Goal: Information Seeking & Learning: Learn about a topic

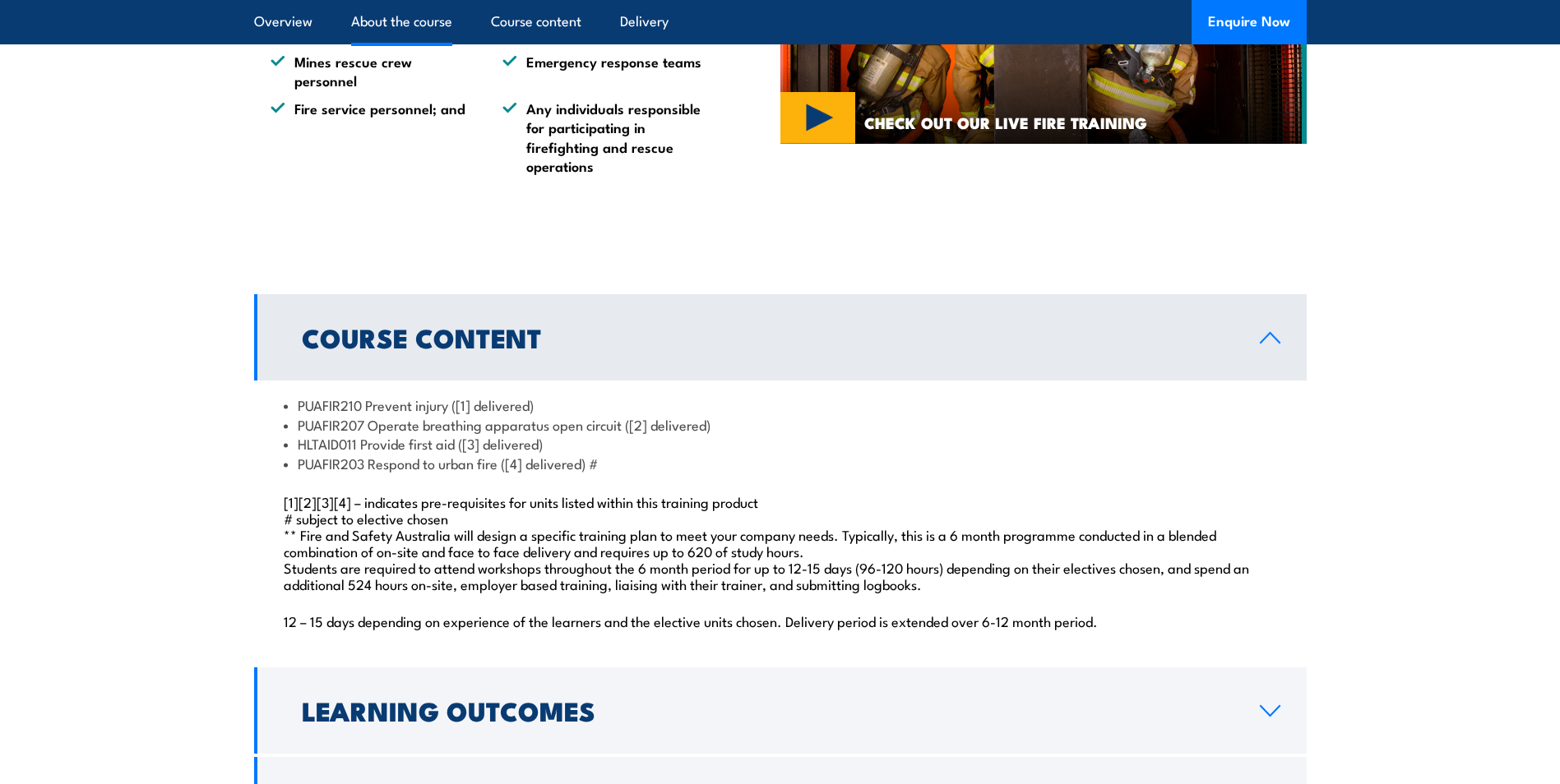
scroll to position [1233, 0]
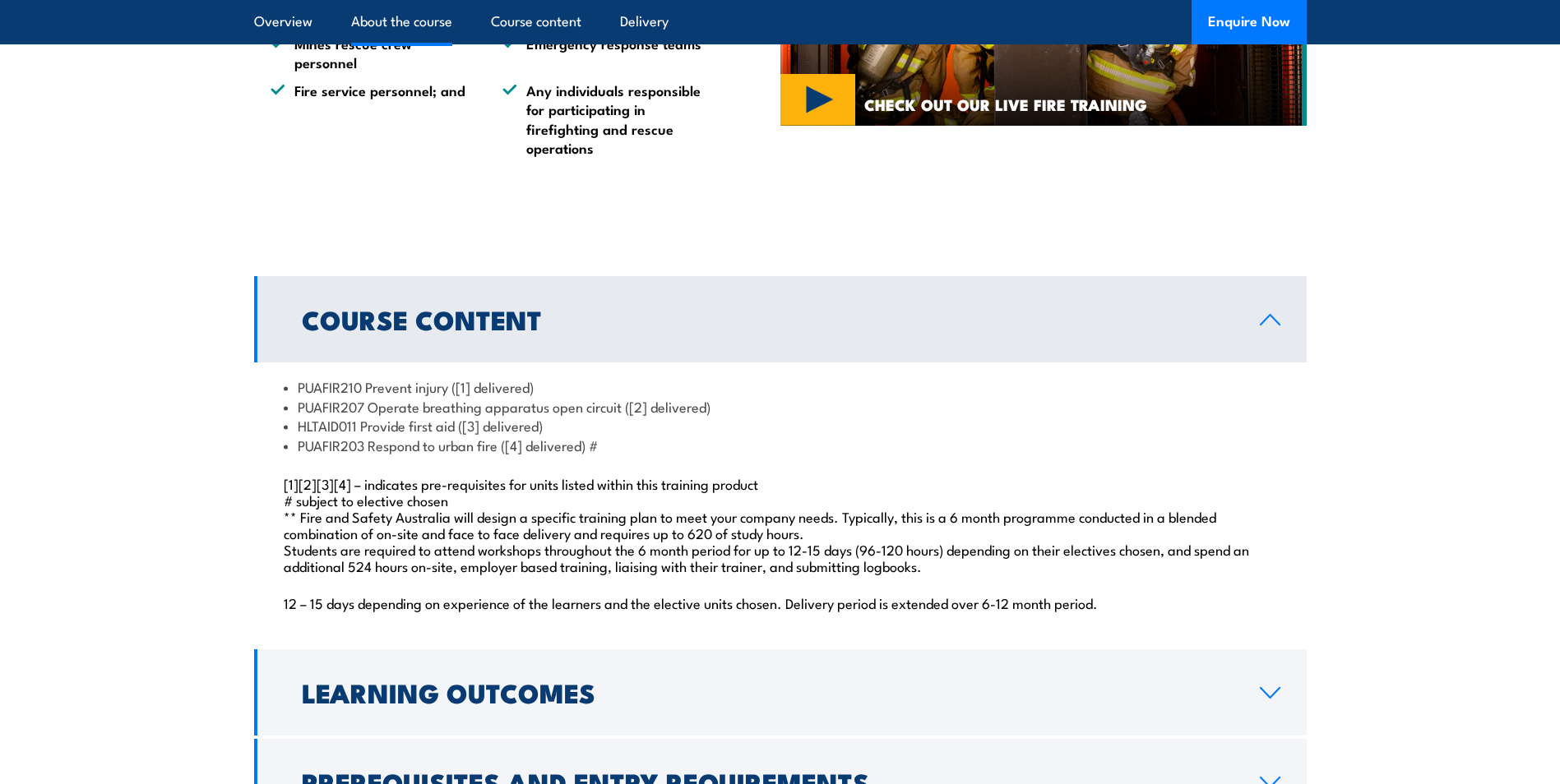
click at [776, 574] on p "[1][2][3][4] – indicates pre-requisites for units listed within this training p…" at bounding box center [780, 524] width 993 height 98
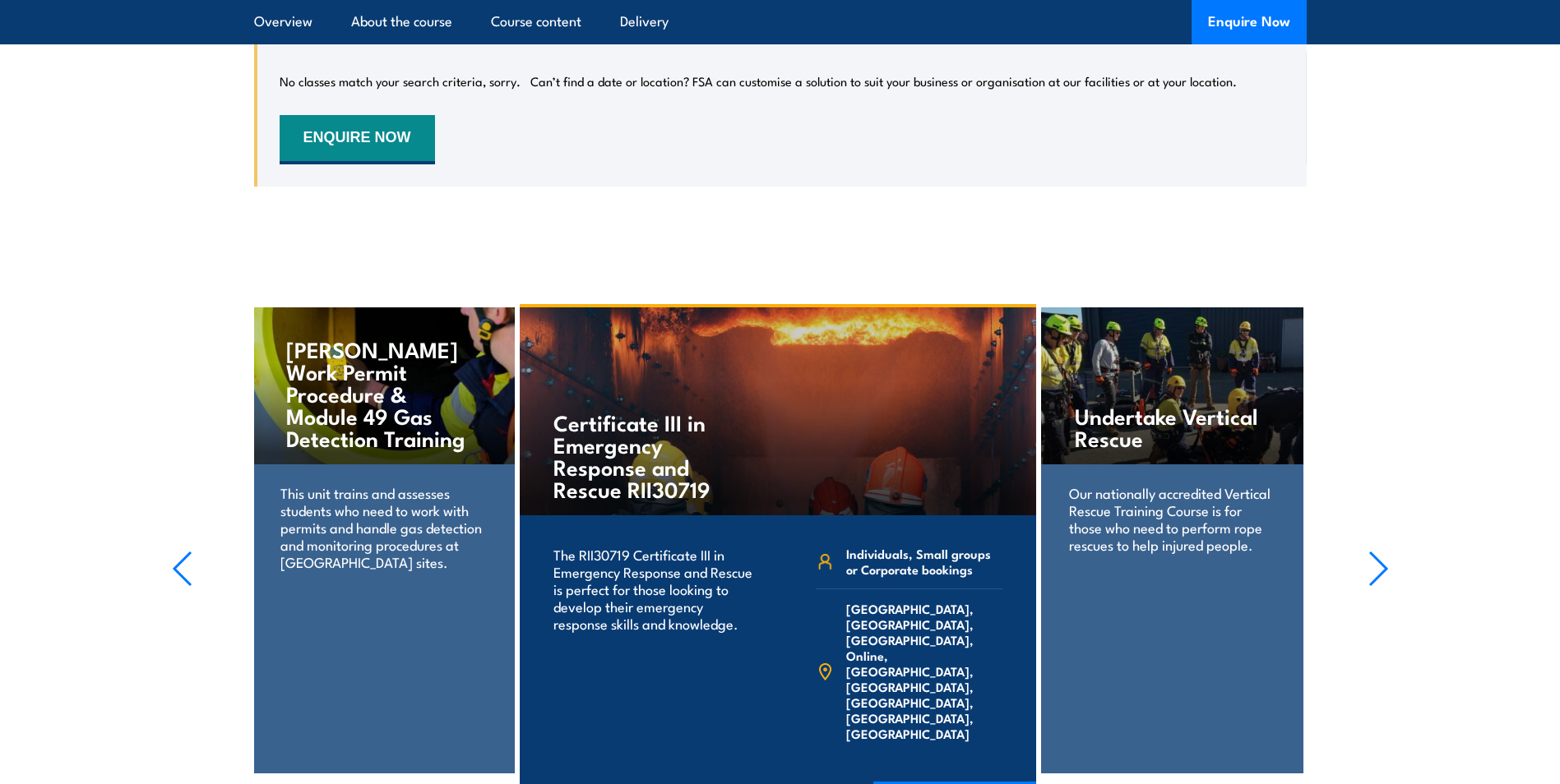
scroll to position [2878, 0]
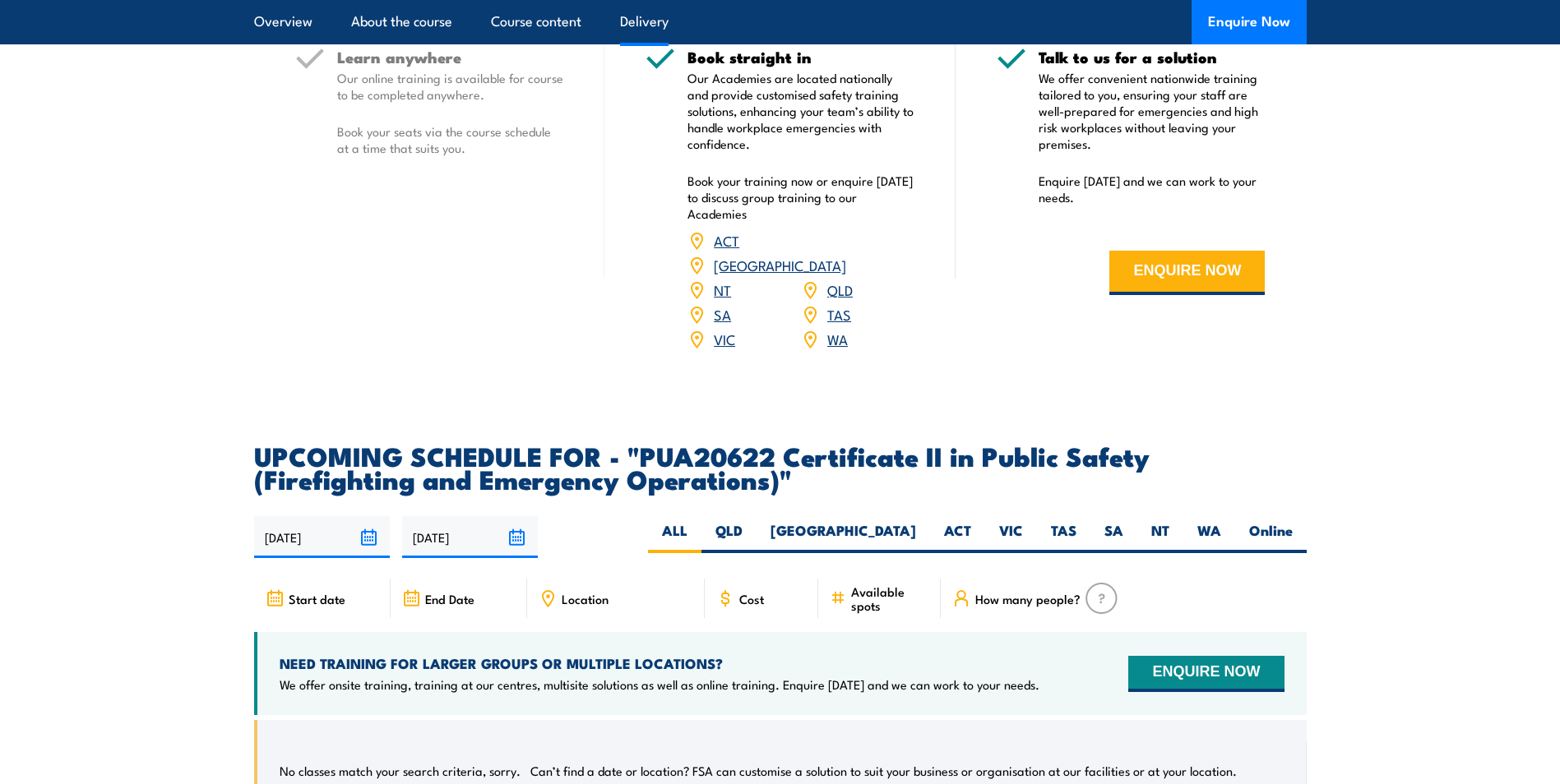
scroll to position [2385, 0]
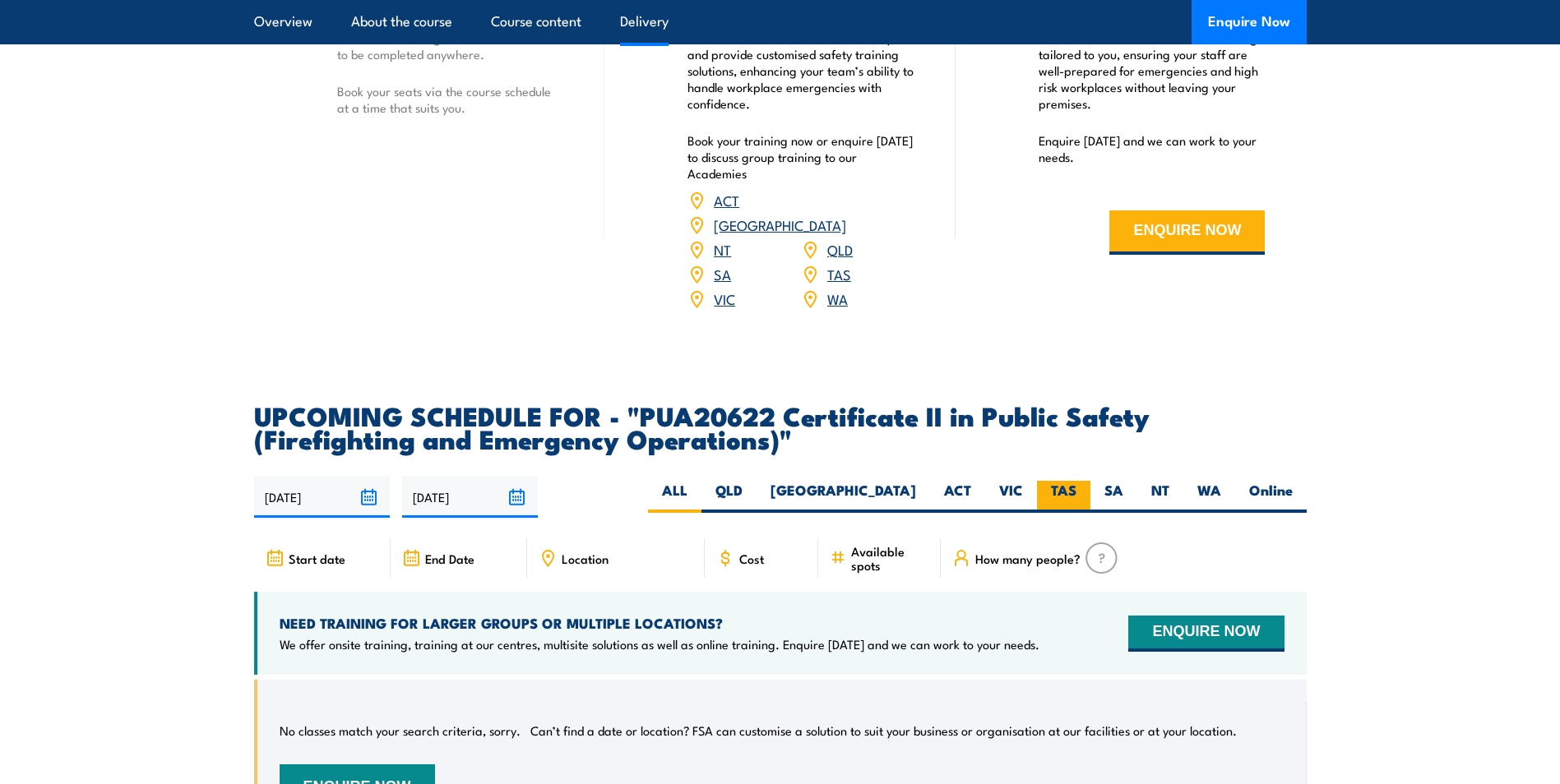
click at [1076, 507] on label "TAS" at bounding box center [1063, 496] width 53 height 32
click at [1076, 491] on input "TAS" at bounding box center [1081, 486] width 10 height 10
radio input "true"
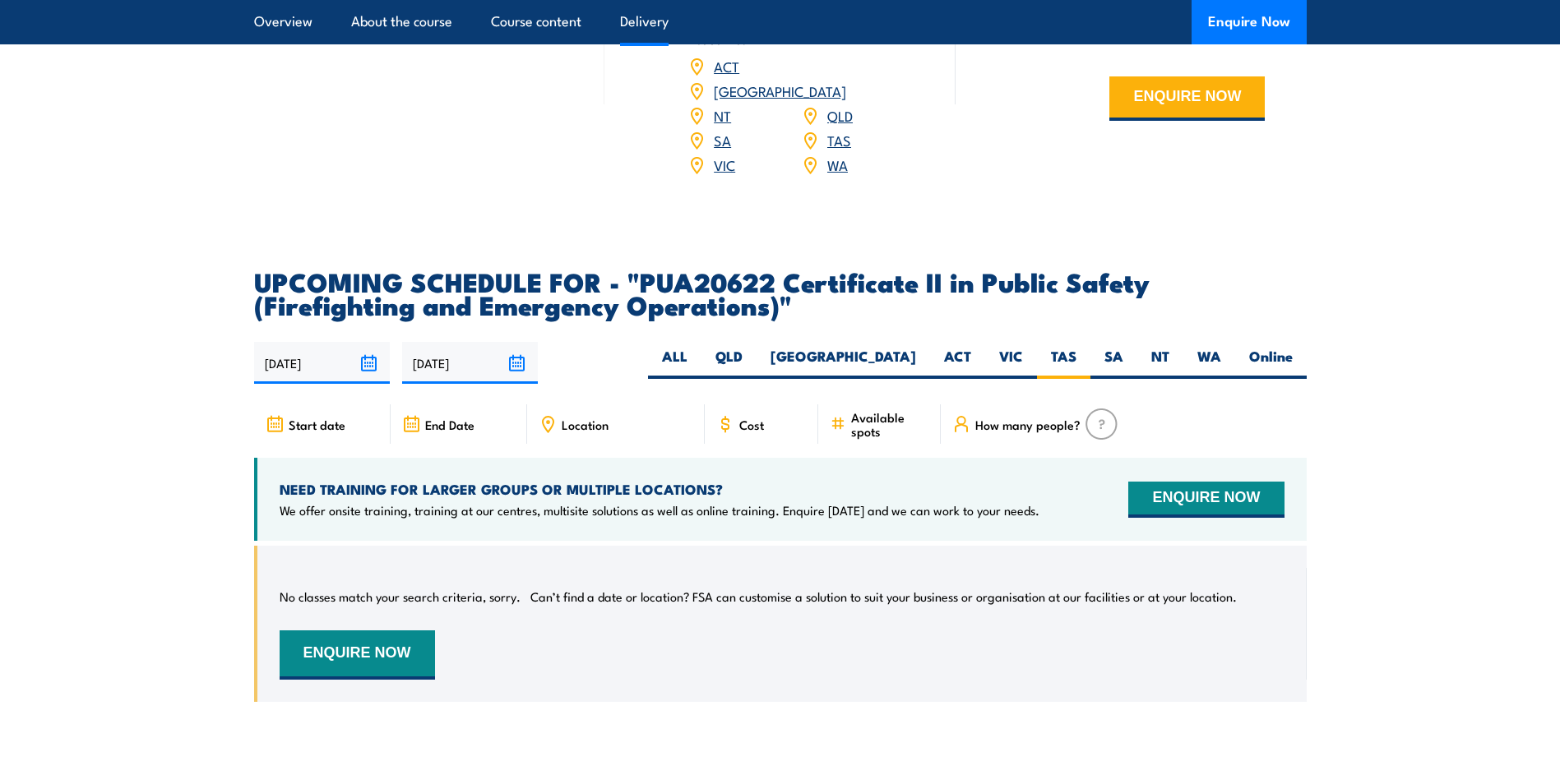
scroll to position [2473, 0]
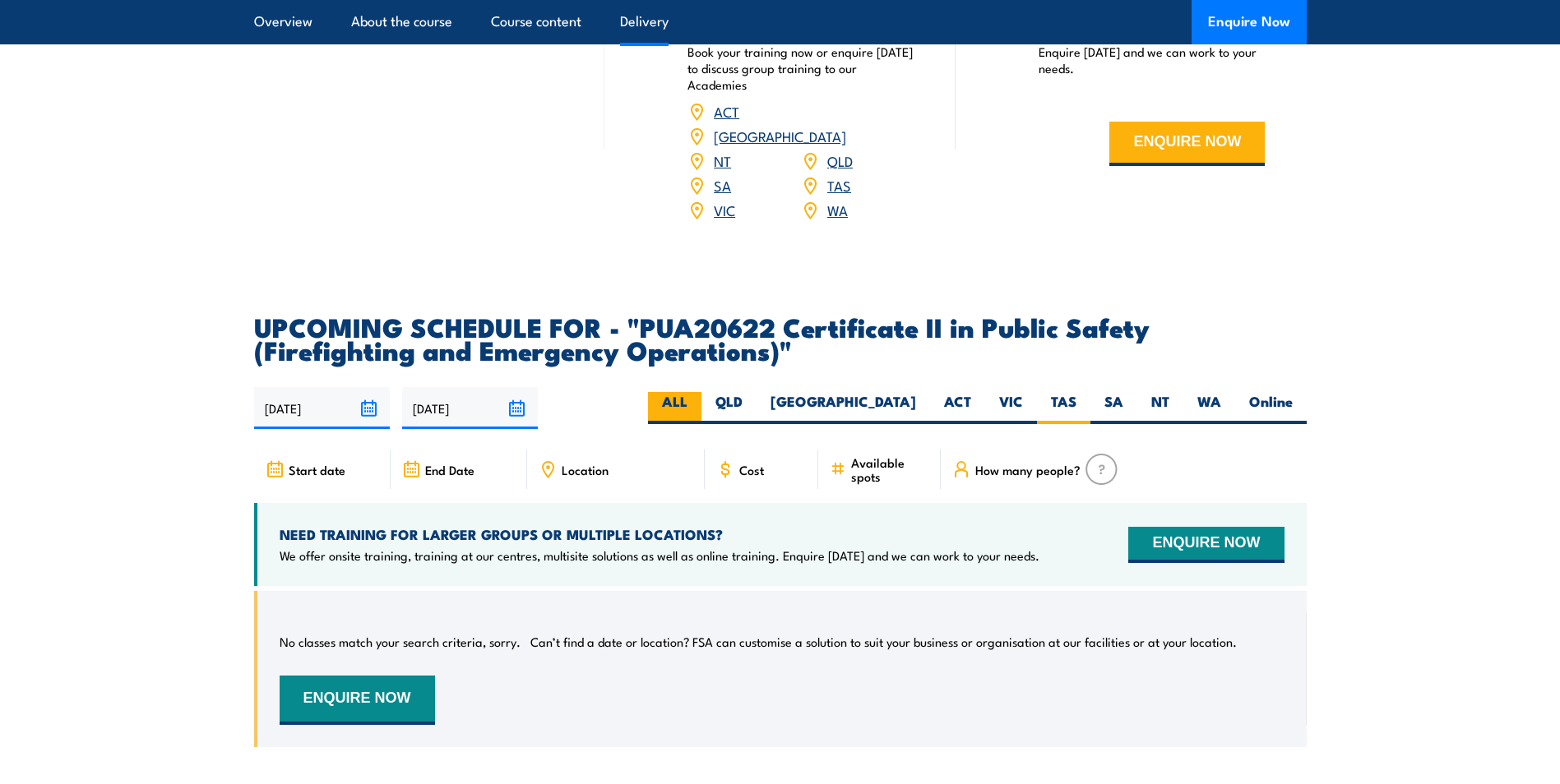
click at [701, 419] on label "ALL" at bounding box center [675, 407] width 53 height 32
click at [699, 403] on input "ALL" at bounding box center [693, 397] width 10 height 10
radio input "true"
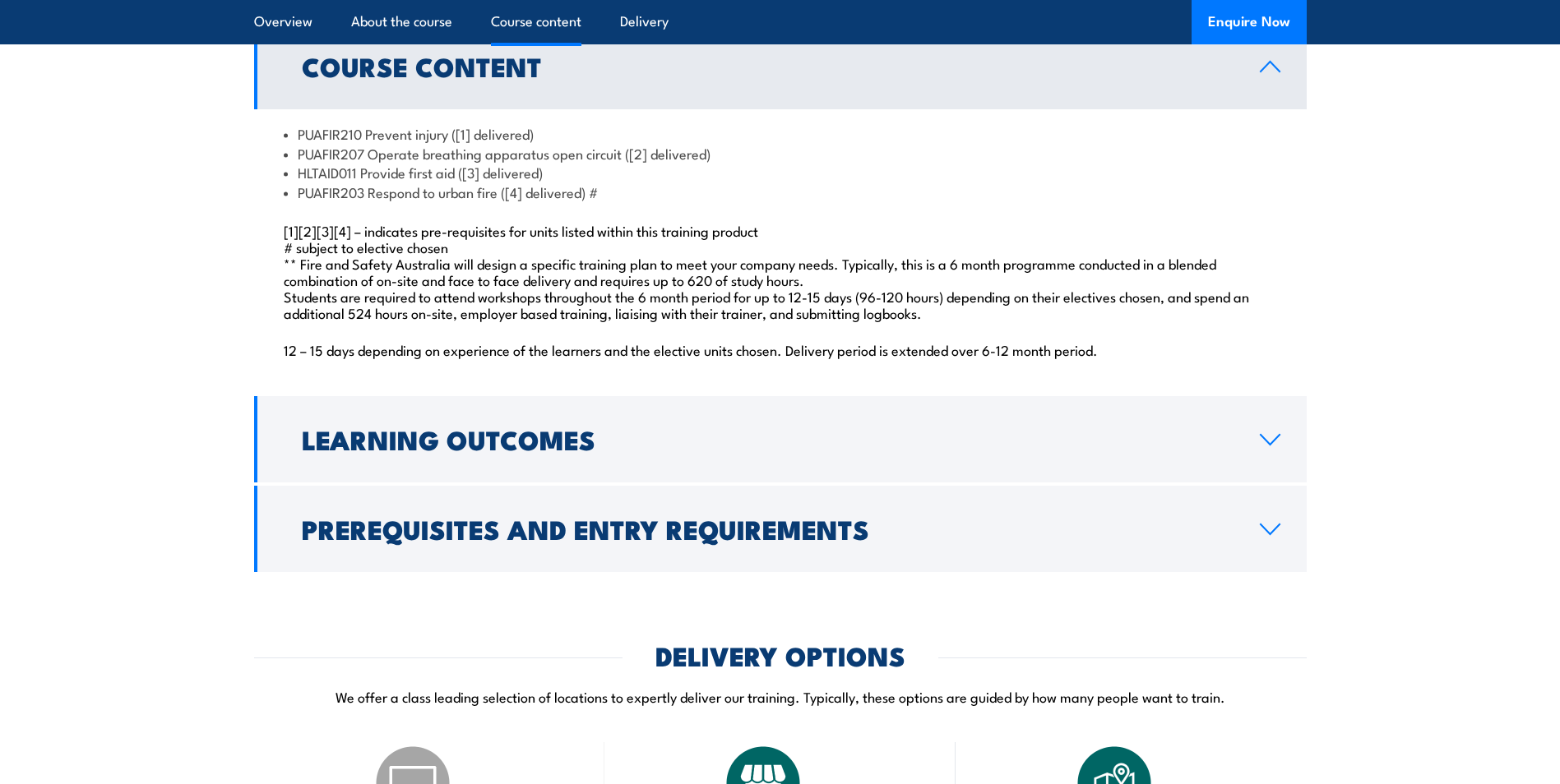
scroll to position [1405, 0]
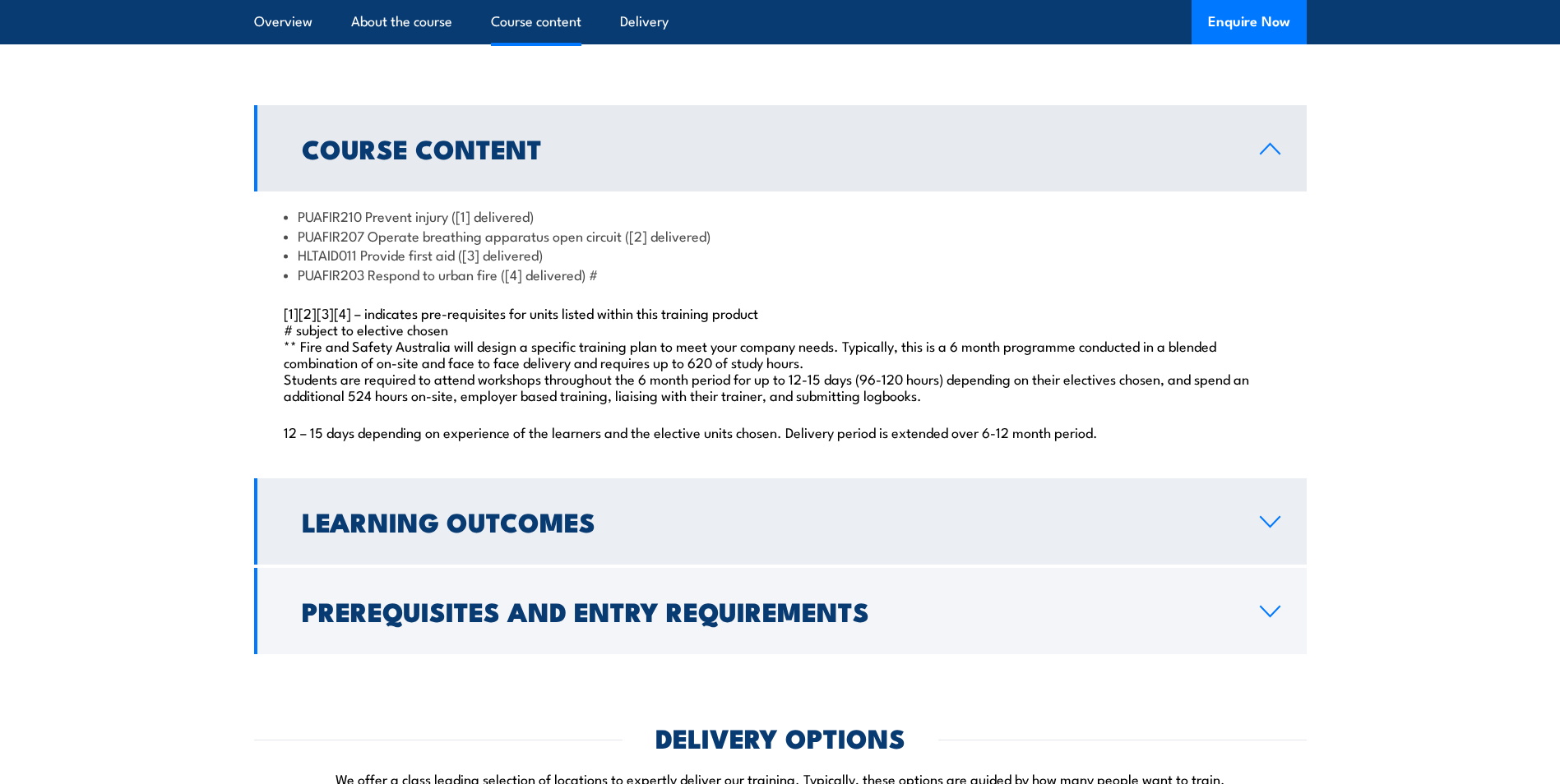
click at [416, 532] on h2 "Learning Outcomes" at bounding box center [768, 521] width 932 height 23
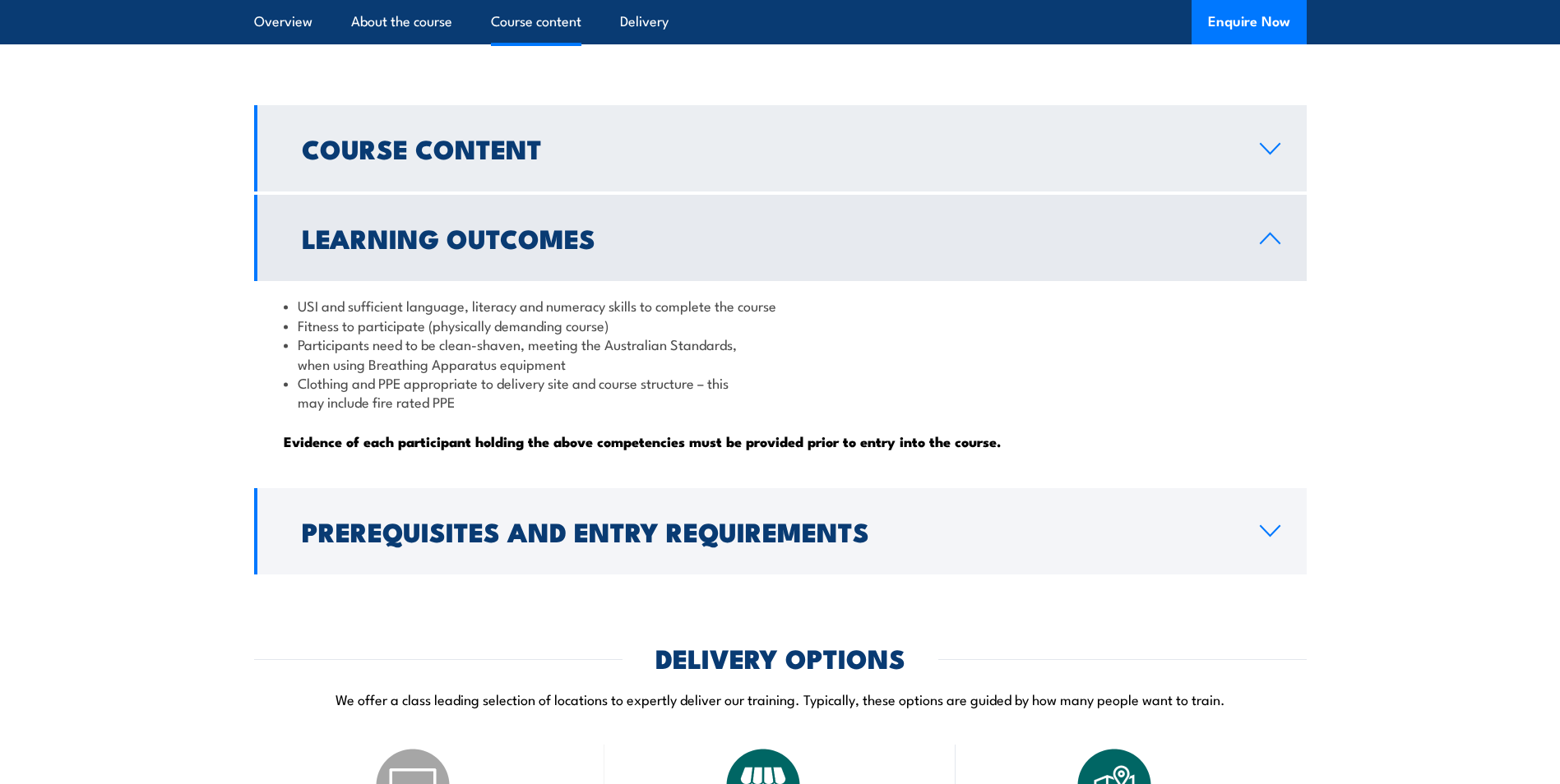
click at [576, 192] on link "Course Content" at bounding box center [781, 148] width 1053 height 86
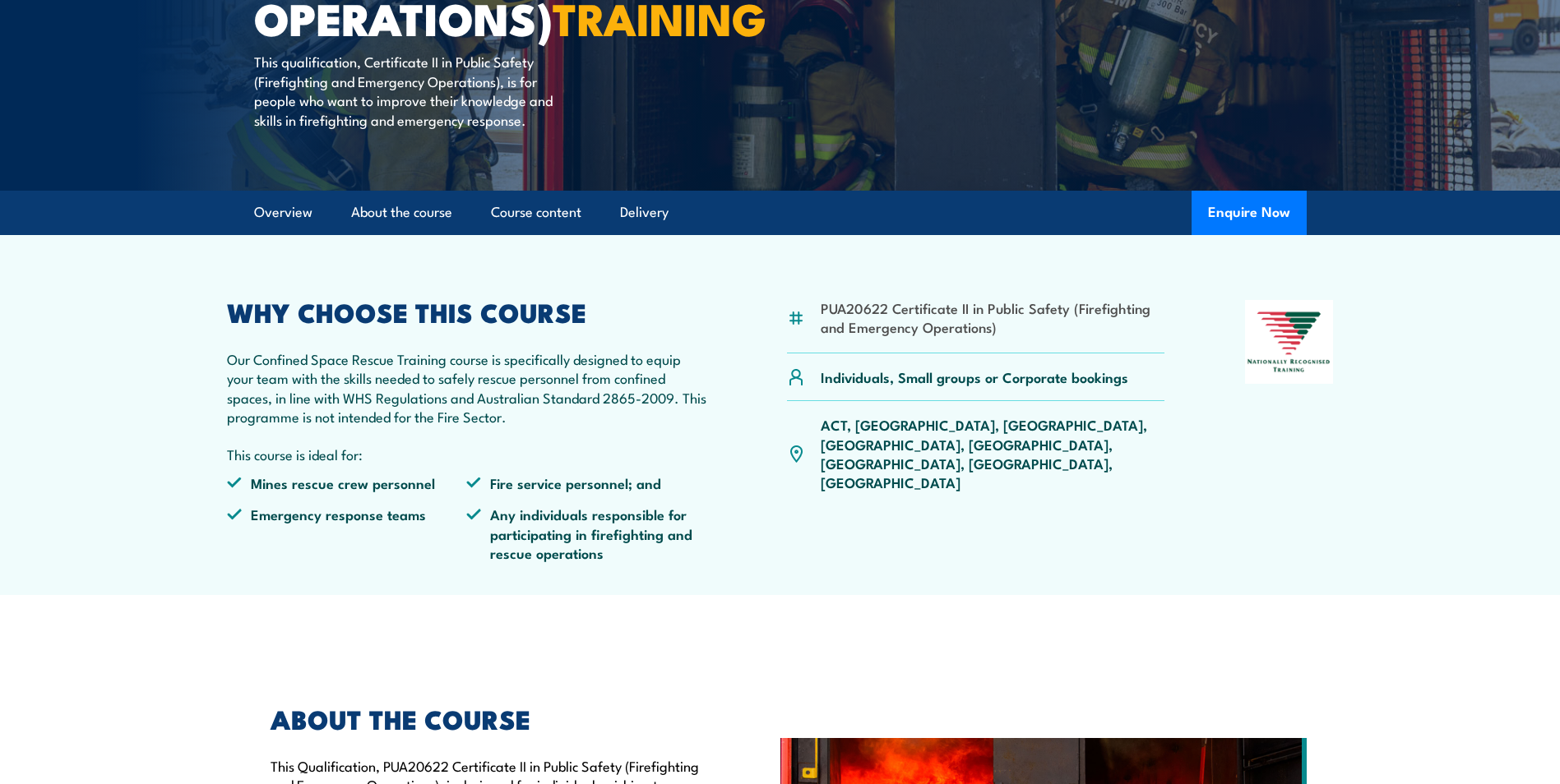
scroll to position [336, 0]
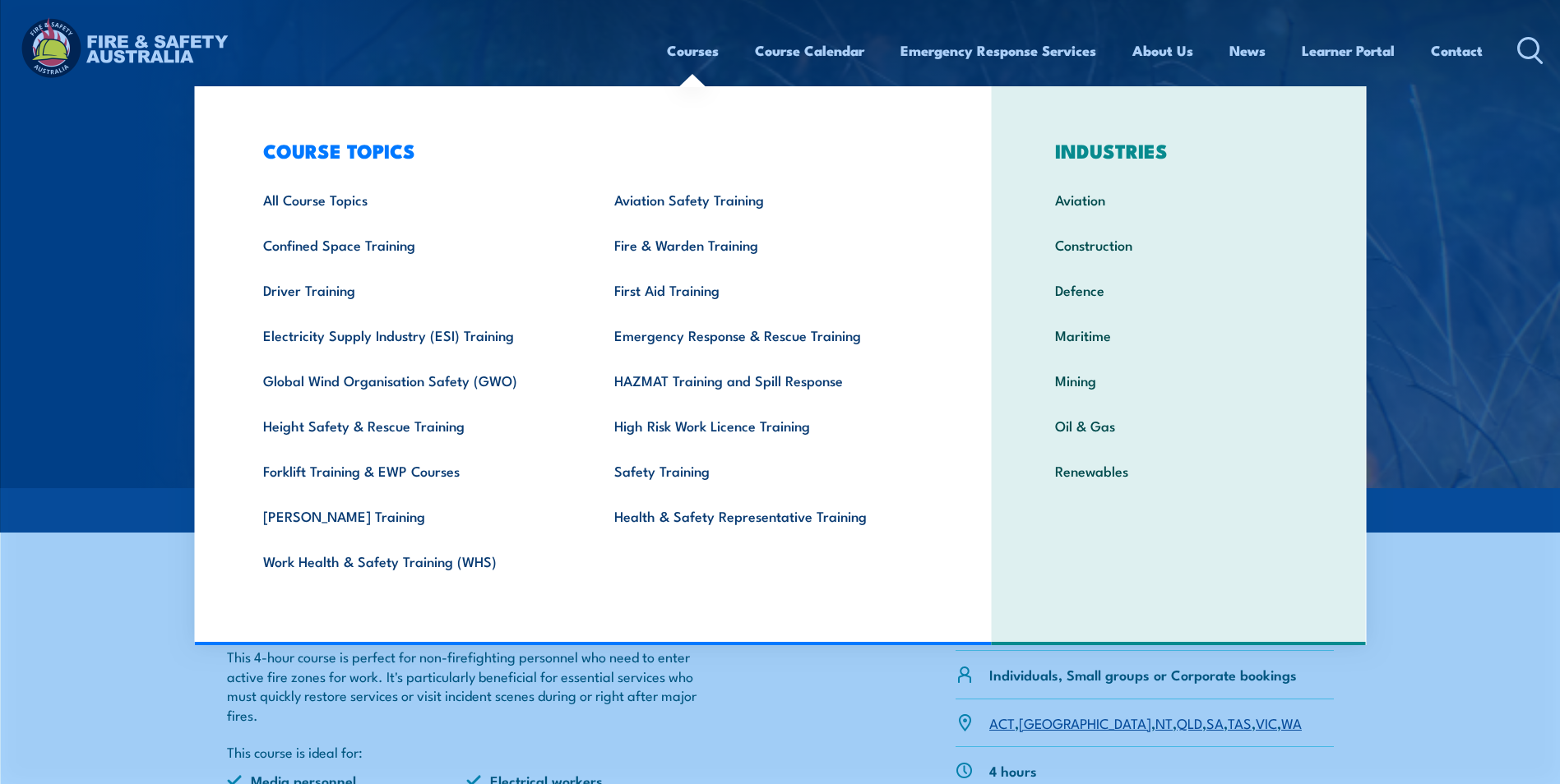
click at [698, 42] on link "Courses" at bounding box center [693, 50] width 52 height 44
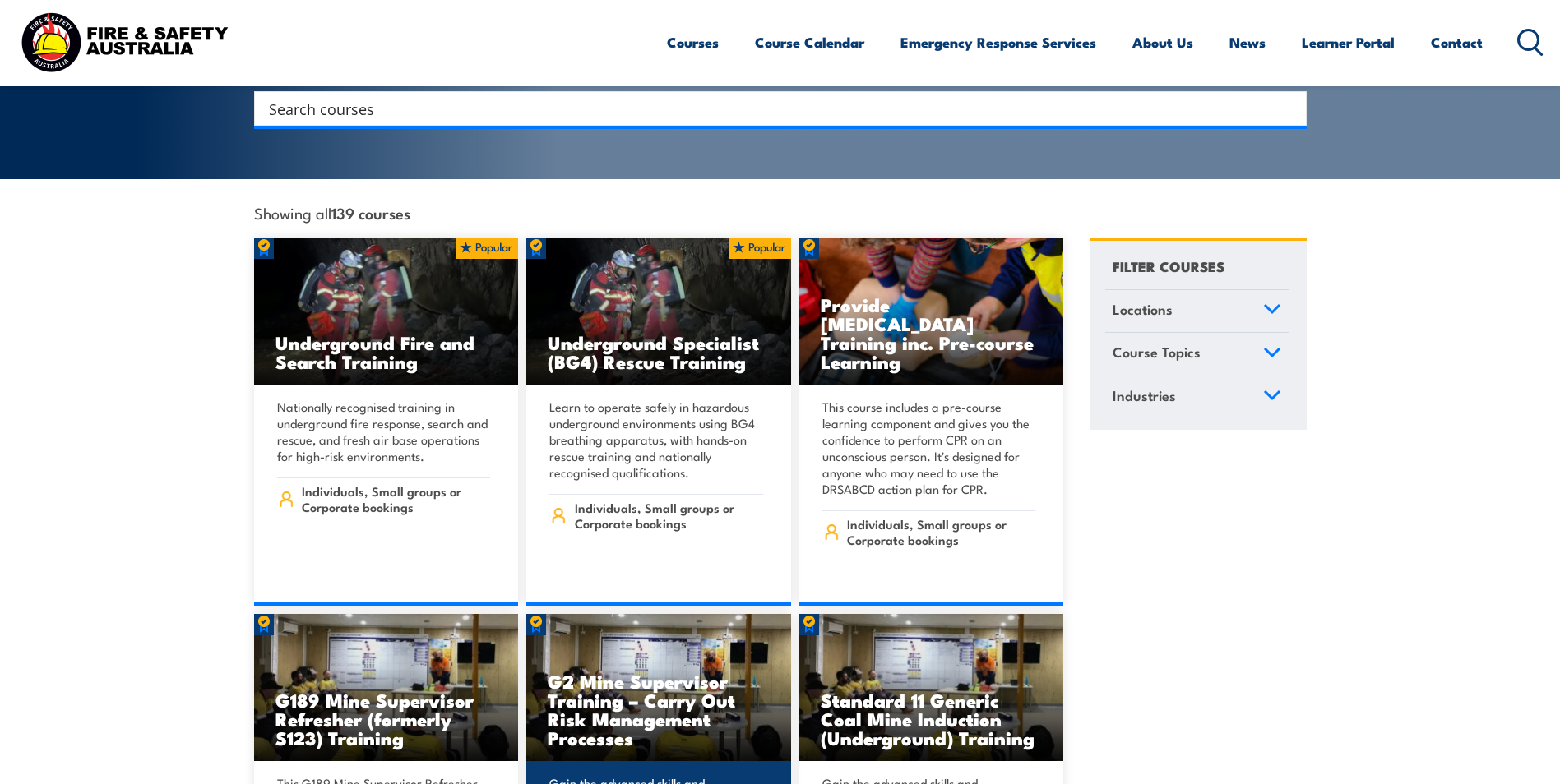
scroll to position [246, 0]
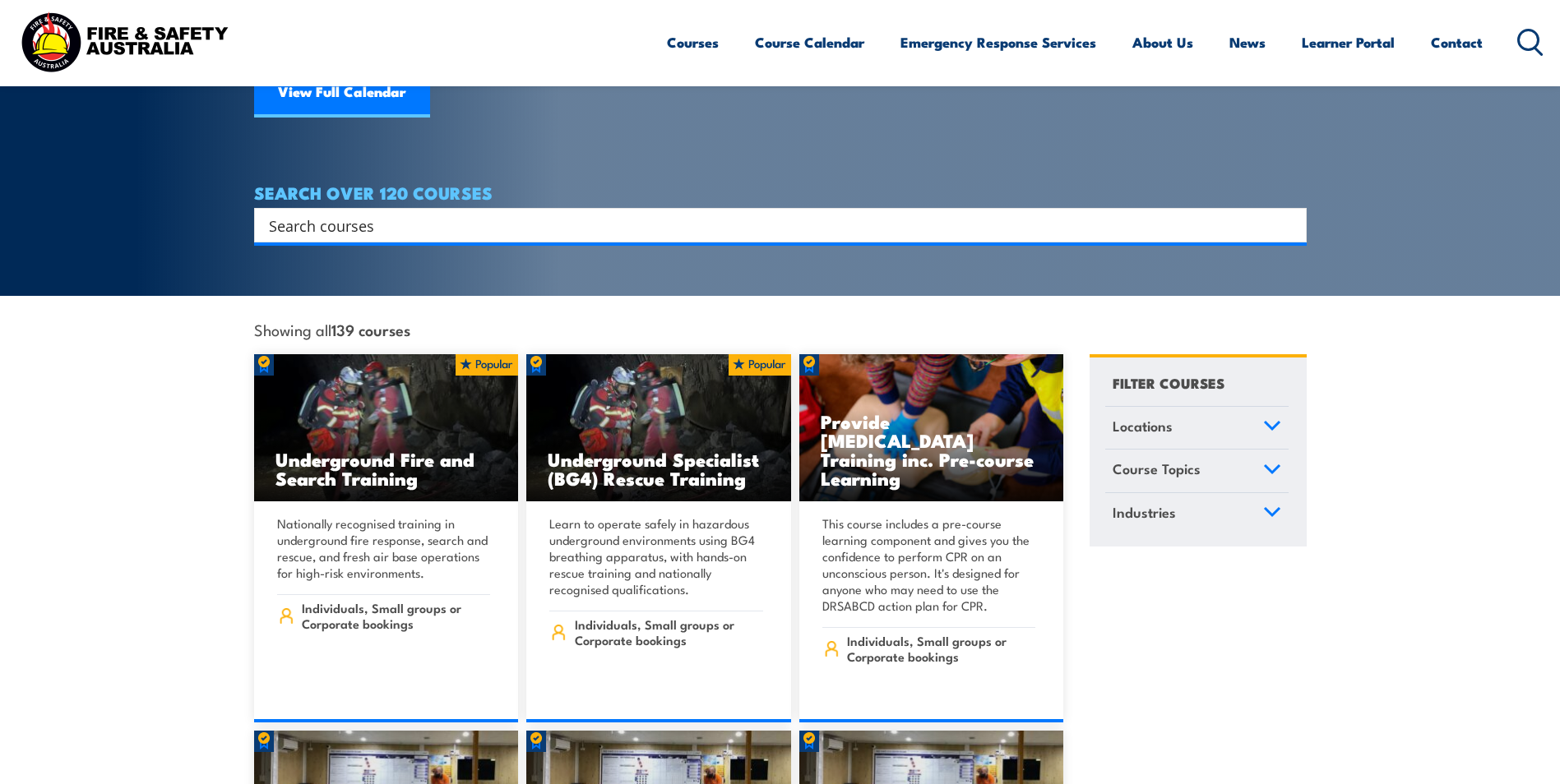
click at [316, 213] on input "Search input" at bounding box center [770, 225] width 1002 height 25
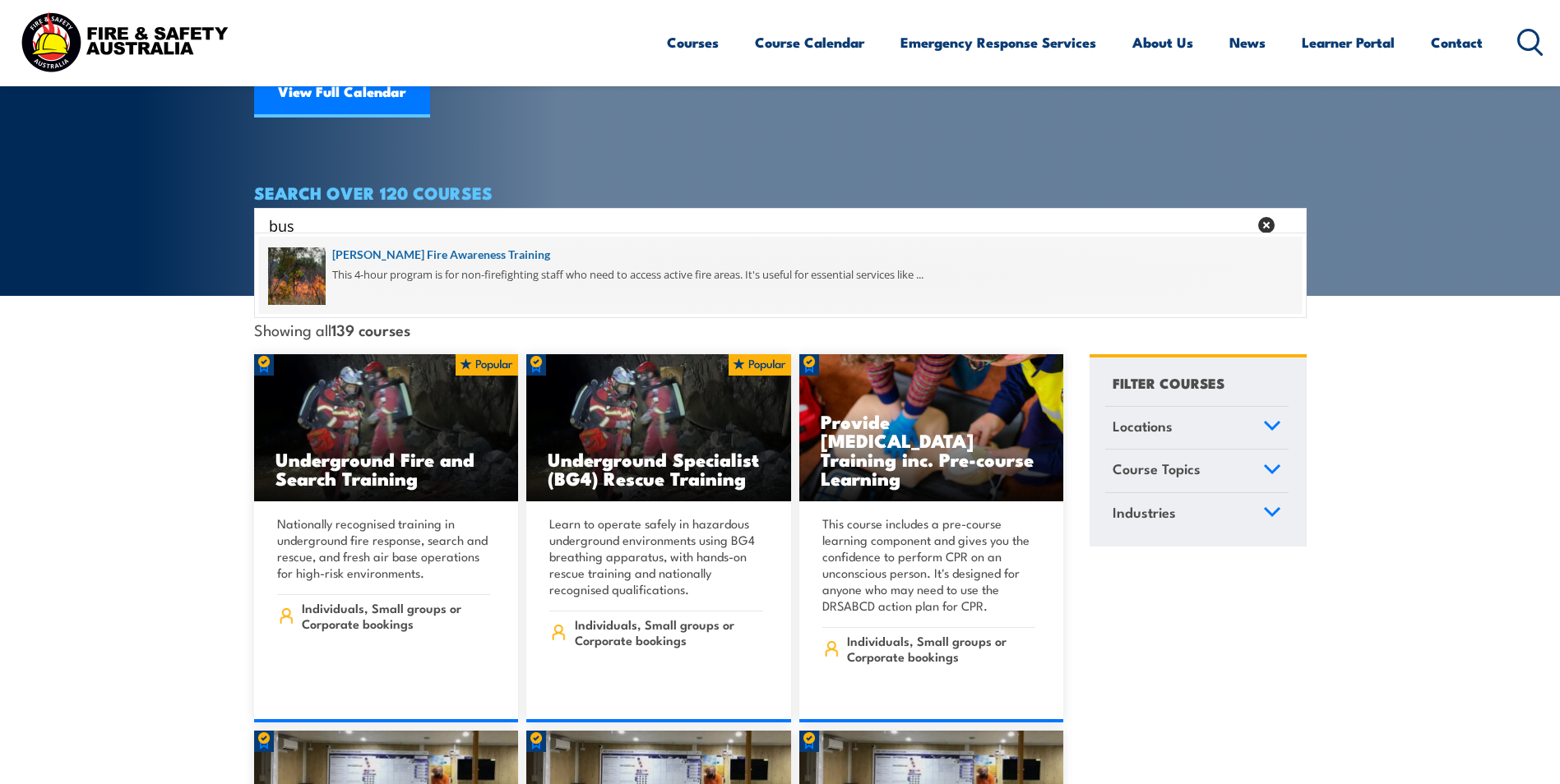
type input "bus"
click at [460, 289] on span at bounding box center [781, 276] width 1043 height 77
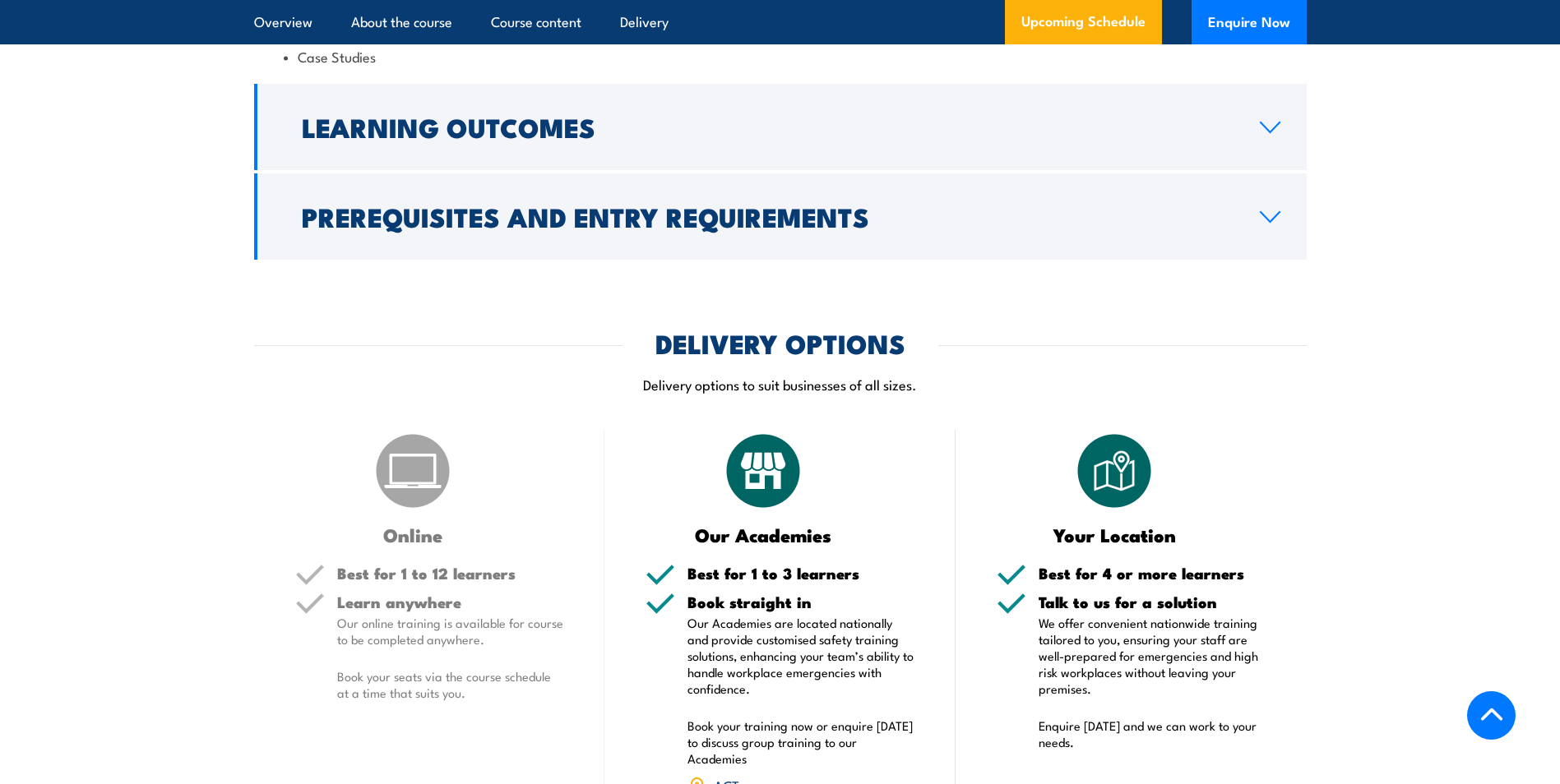
scroll to position [1644, 0]
